Goal: Check status: Check status

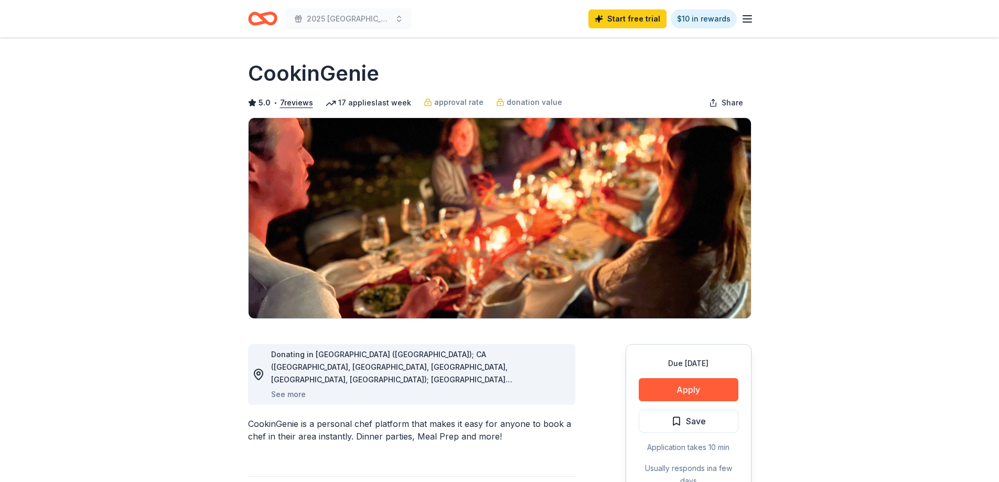
click at [265, 23] on icon "Home" at bounding box center [267, 18] width 16 height 10
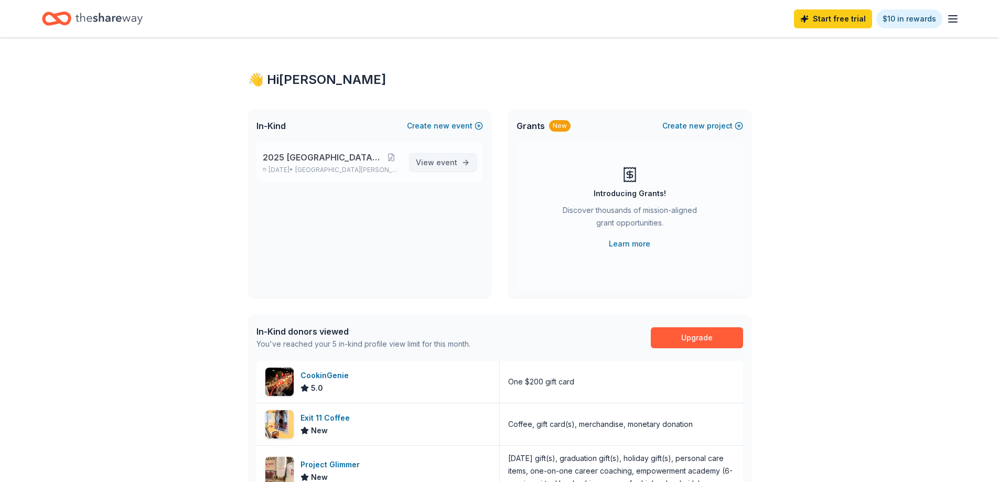
click at [449, 164] on span "event" at bounding box center [446, 162] width 21 height 9
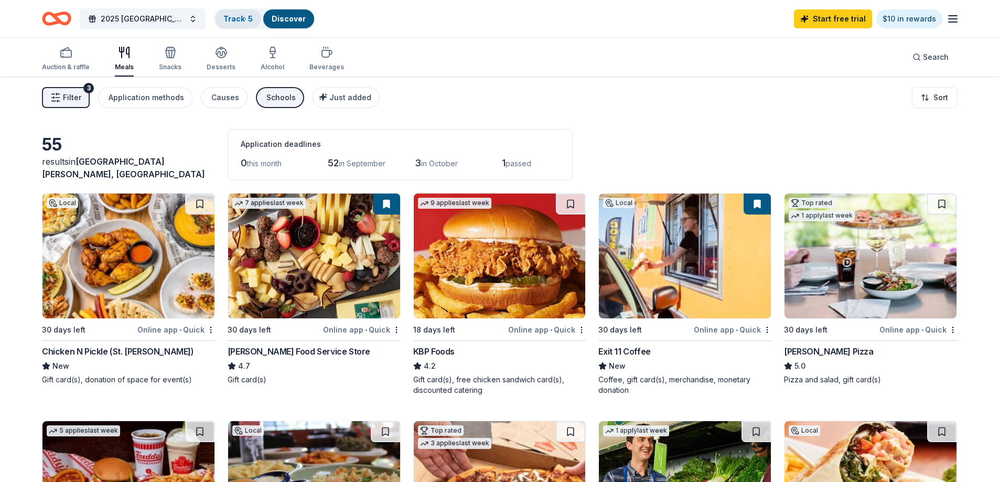
click at [242, 19] on link "Track · 5" at bounding box center [237, 18] width 29 height 9
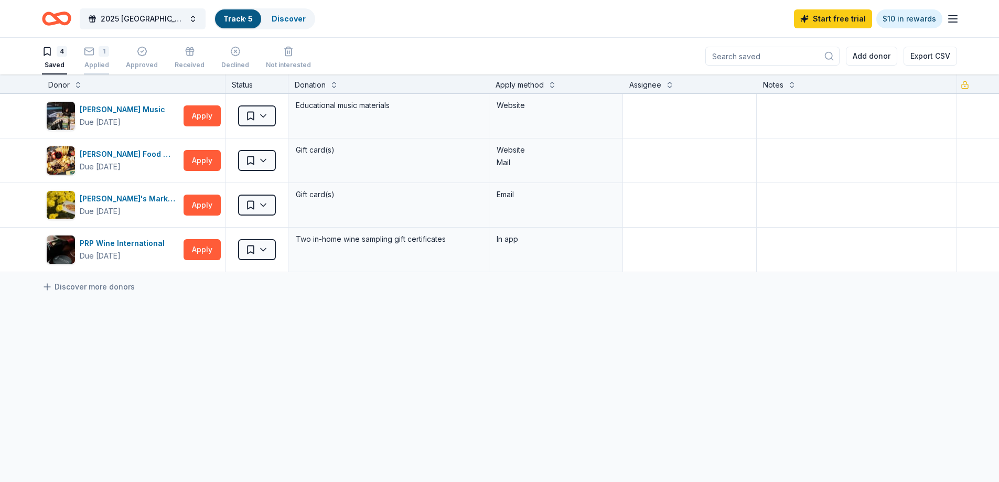
click at [99, 60] on div "1 Applied" at bounding box center [96, 57] width 25 height 23
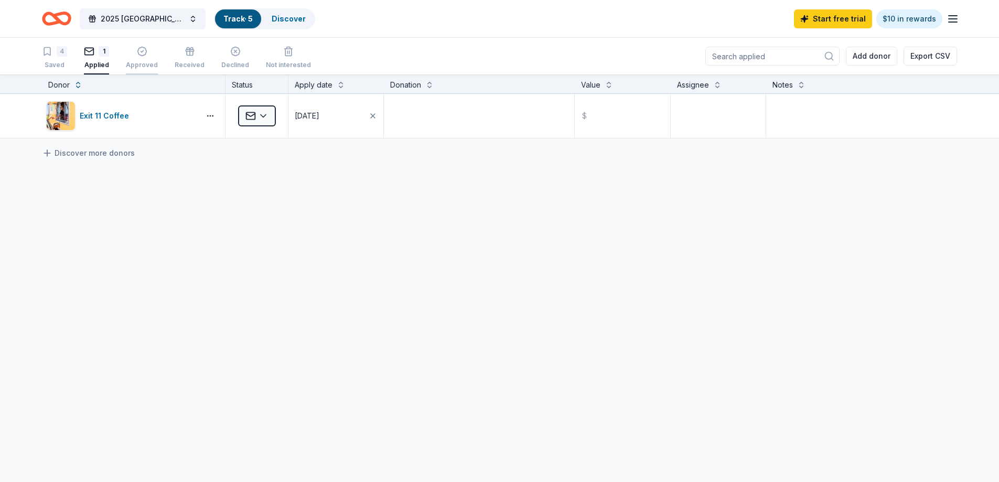
click at [141, 59] on div "Approved" at bounding box center [142, 57] width 32 height 23
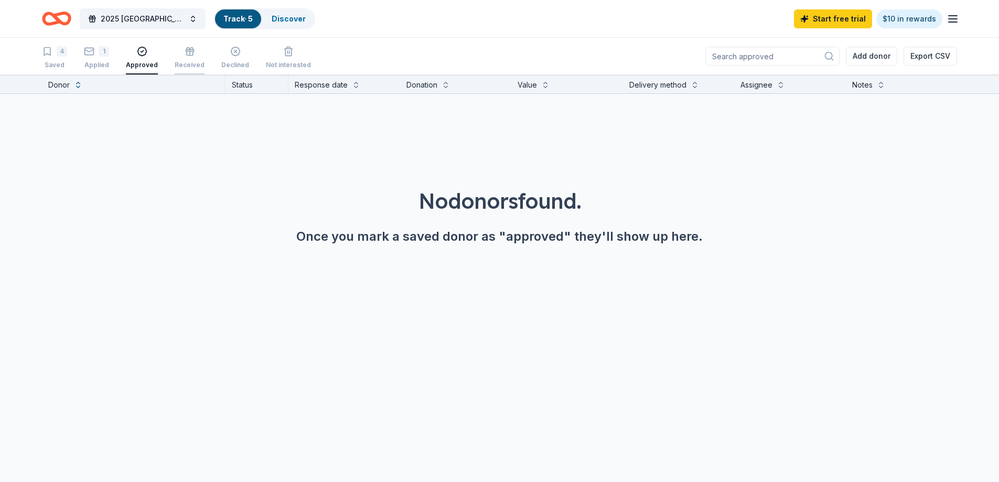
click at [189, 61] on div "Received" at bounding box center [190, 65] width 30 height 8
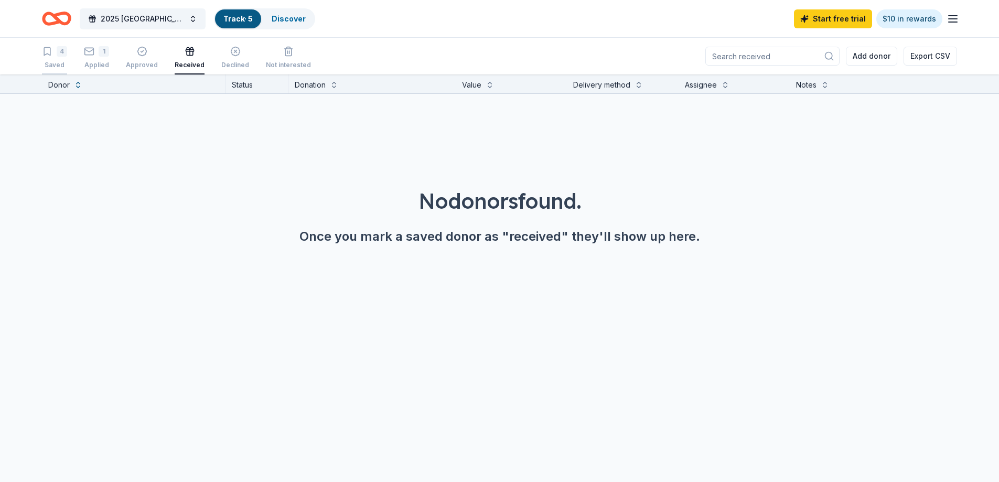
click at [50, 62] on div "Saved" at bounding box center [54, 65] width 25 height 8
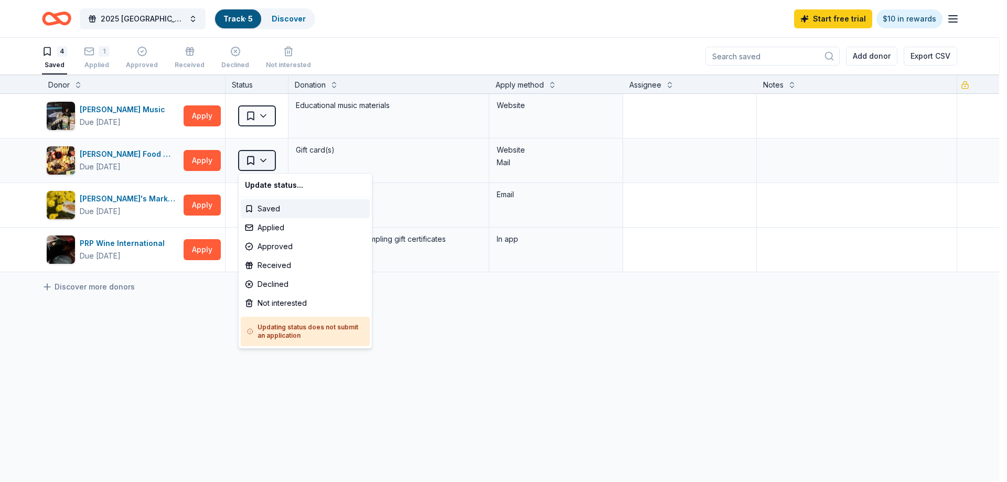
click at [263, 160] on html "10% 2025 [GEOGRAPHIC_DATA] Gala Track · 5 Discover Start free trial $10 in rewa…" at bounding box center [503, 241] width 1007 height 482
click at [267, 284] on div "Declined" at bounding box center [305, 284] width 129 height 19
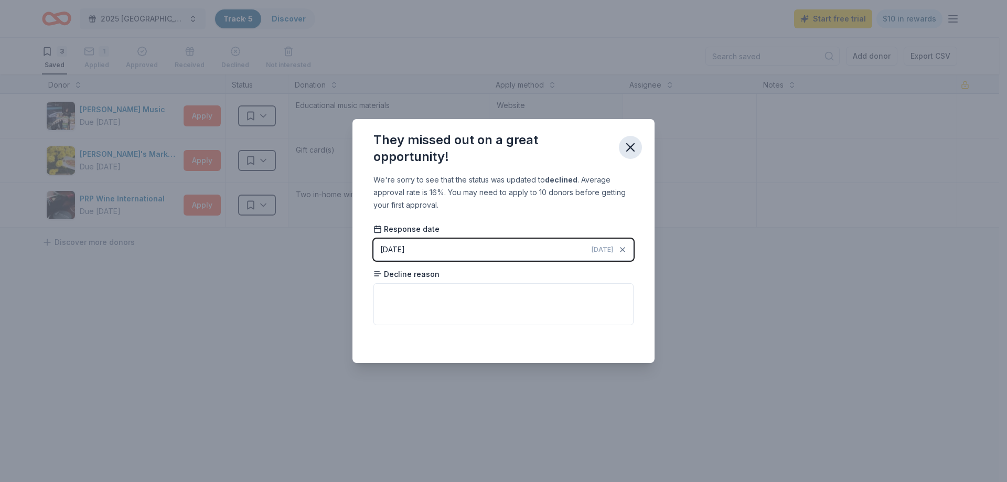
click at [629, 149] on icon "button" at bounding box center [630, 147] width 7 height 7
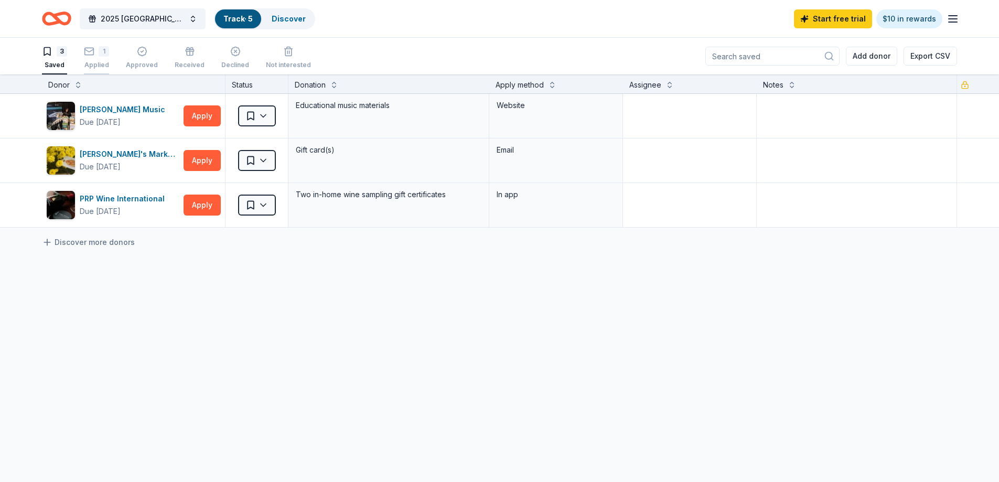
click at [96, 58] on div "1 Applied" at bounding box center [96, 57] width 25 height 23
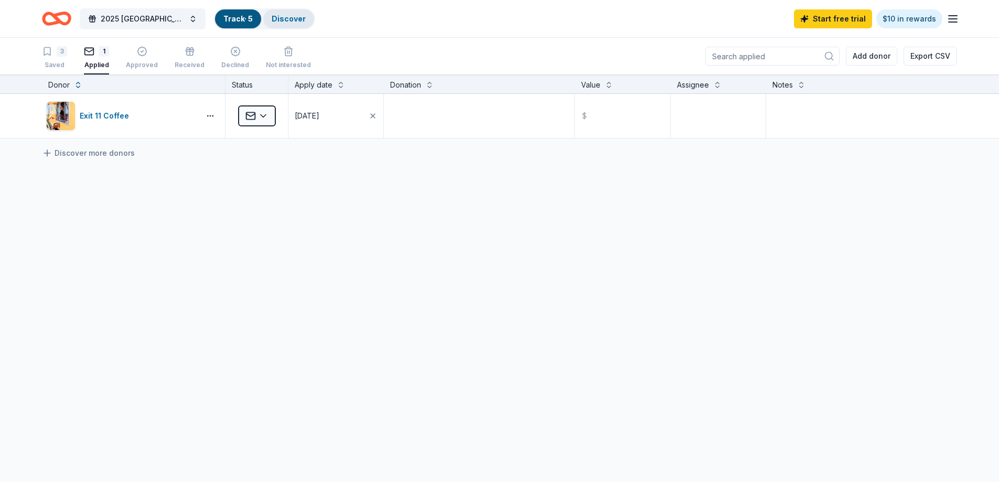
click at [301, 16] on link "Discover" at bounding box center [289, 18] width 34 height 9
